Goal: Find contact information: Find contact information

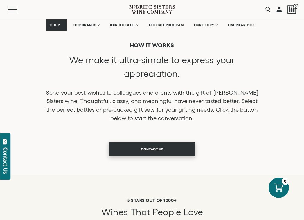
click at [153, 151] on span "CONTACT US" at bounding box center [152, 148] width 43 height 11
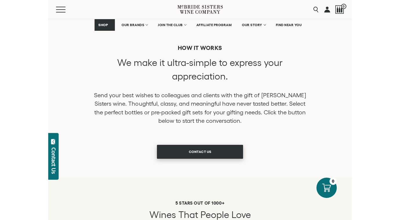
scroll to position [179, 0]
